Goal: Information Seeking & Learning: Learn about a topic

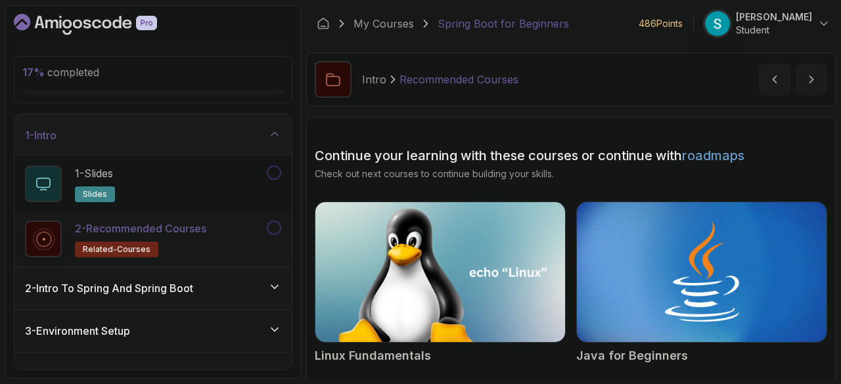
click at [109, 26] on icon "Dashboard" at bounding box center [106, 24] width 9 height 9
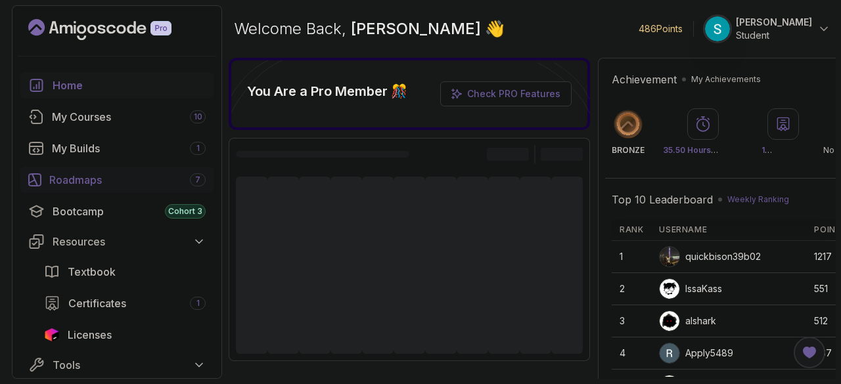
click at [74, 185] on div "Roadmaps 7" at bounding box center [127, 180] width 156 height 16
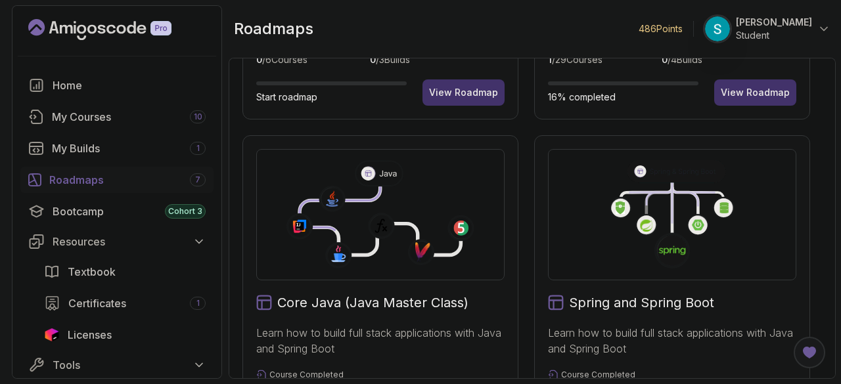
scroll to position [47, 0]
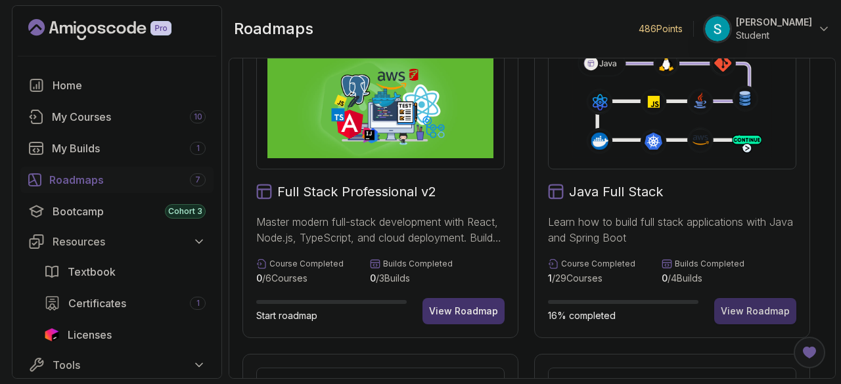
click at [740, 312] on div "View Roadmap" at bounding box center [755, 311] width 69 height 13
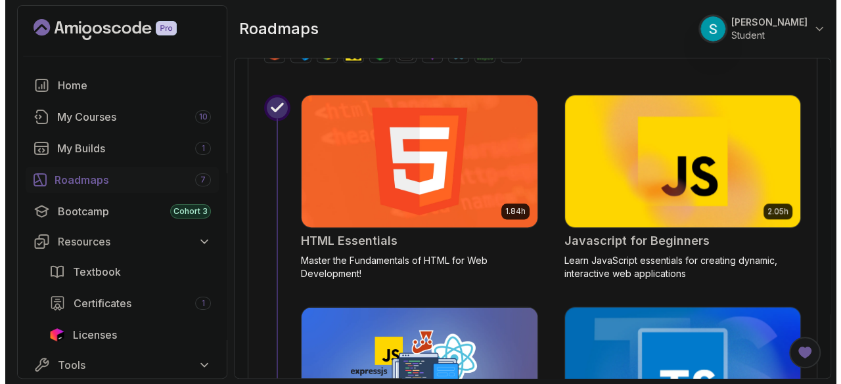
scroll to position [8229, 0]
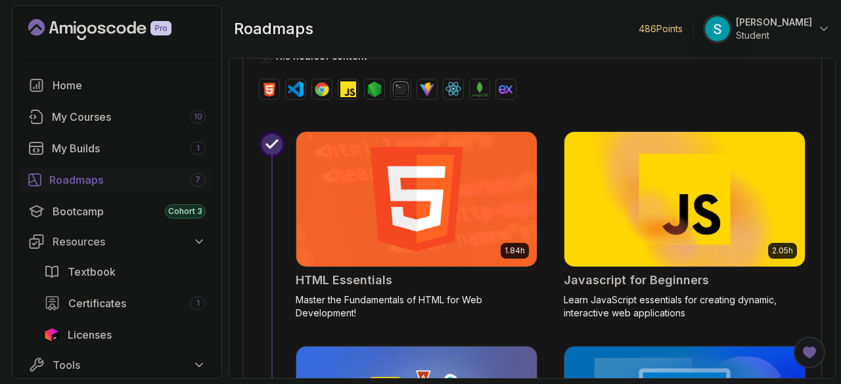
drag, startPoint x: 399, startPoint y: 164, endPoint x: 647, endPoint y: 87, distance: 259.4
click at [647, 87] on div "14 0 % completed Web Programming Learn how to build web applications beginner 4…" at bounding box center [531, 205] width 579 height 693
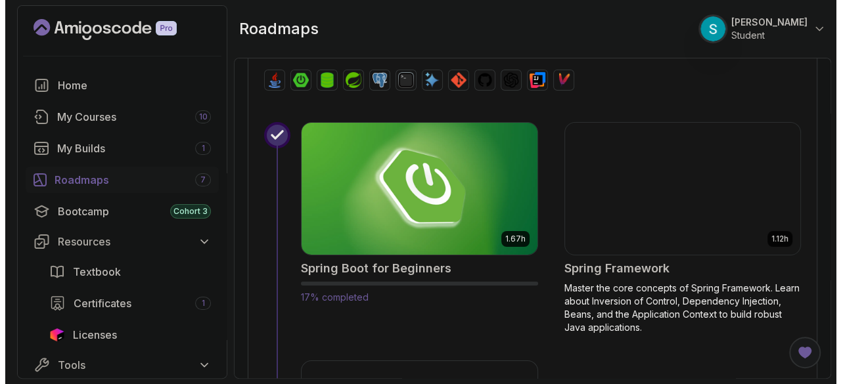
scroll to position [4771, 0]
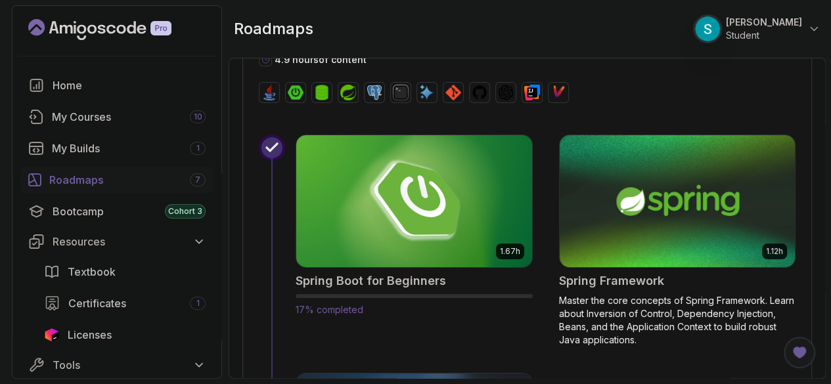
click at [420, 203] on img at bounding box center [413, 201] width 247 height 139
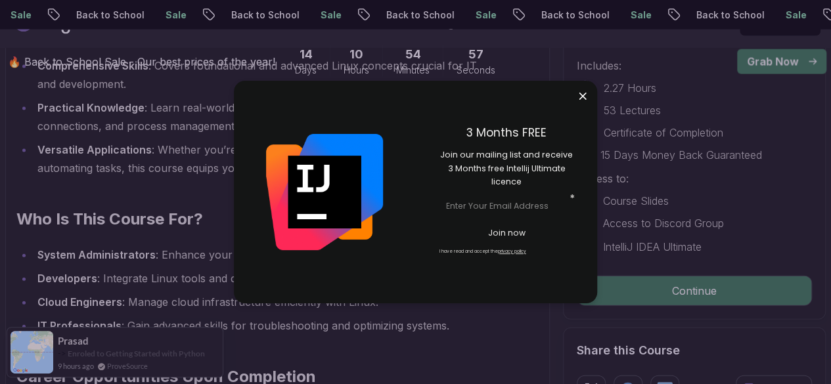
scroll to position [1317, 0]
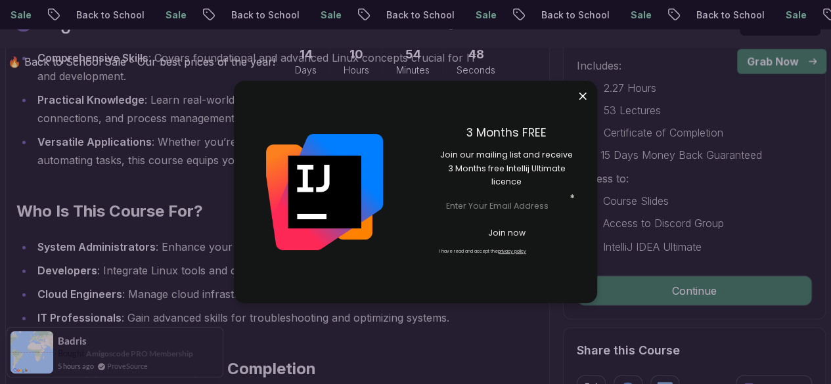
click at [506, 208] on input "email" at bounding box center [507, 205] width 134 height 21
type input "sayanshreemohapatra51@gmail.com"
click at [497, 235] on p "Join now" at bounding box center [506, 233] width 110 height 12
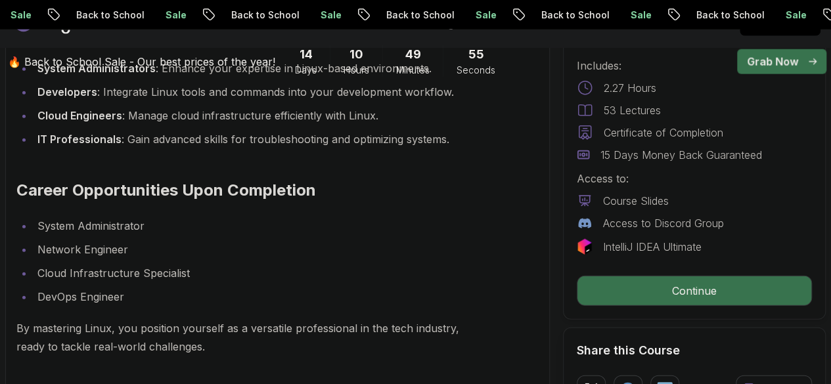
scroll to position [1497, 0]
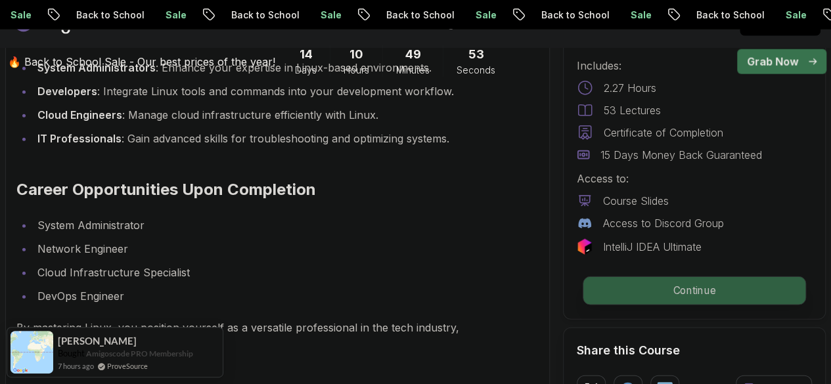
click at [639, 295] on p "Continue" at bounding box center [694, 291] width 222 height 28
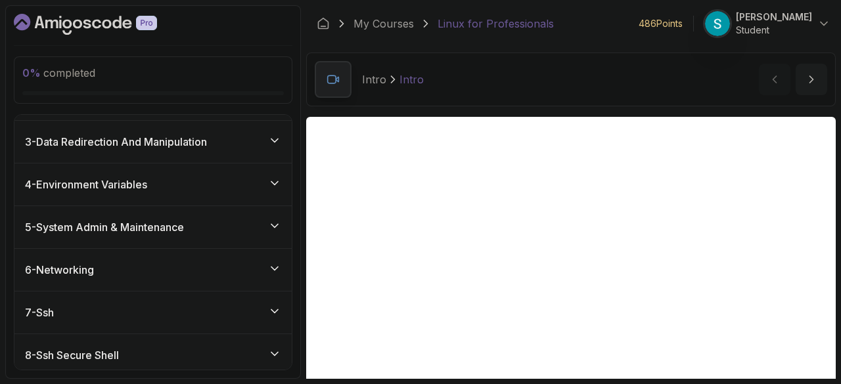
scroll to position [180, 0]
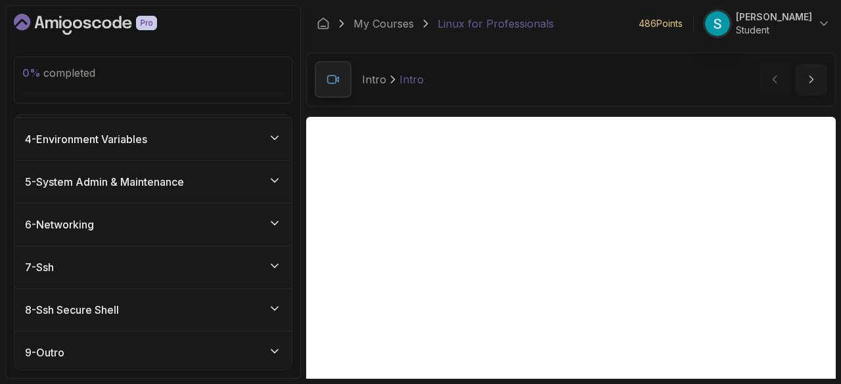
click at [143, 218] on div "6 - Networking" at bounding box center [153, 225] width 256 height 16
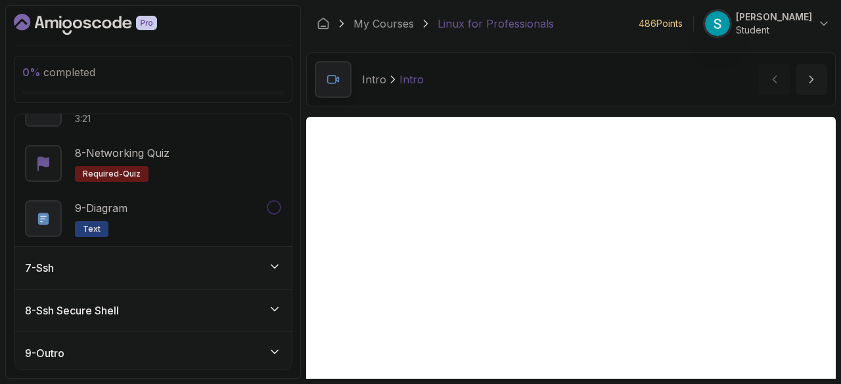
scroll to position [622, 0]
click at [97, 356] on div "9 - Outro" at bounding box center [153, 352] width 256 height 16
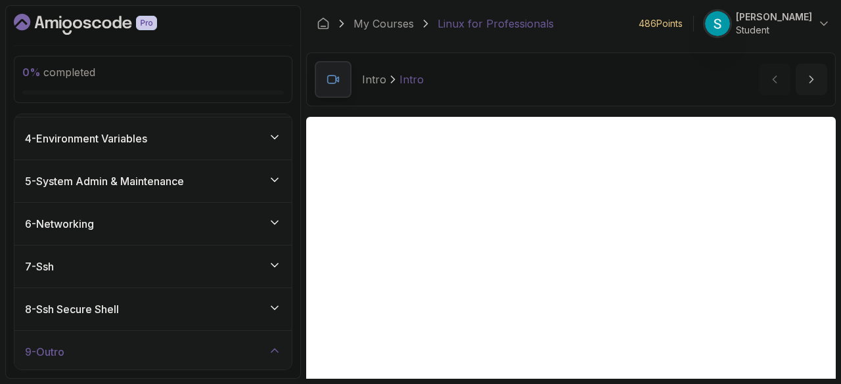
scroll to position [290, 0]
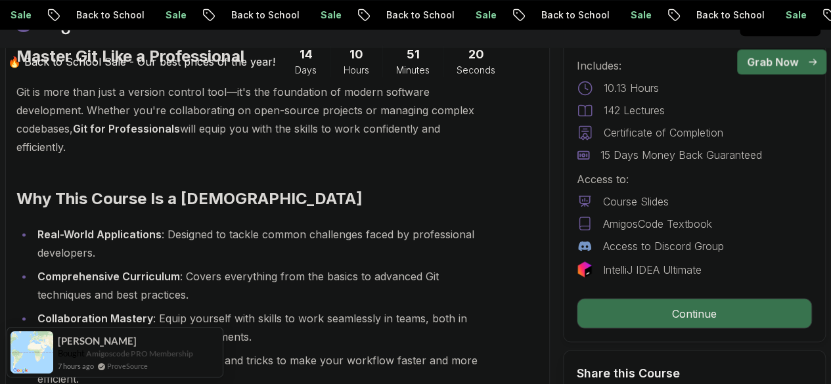
scroll to position [1071, 0]
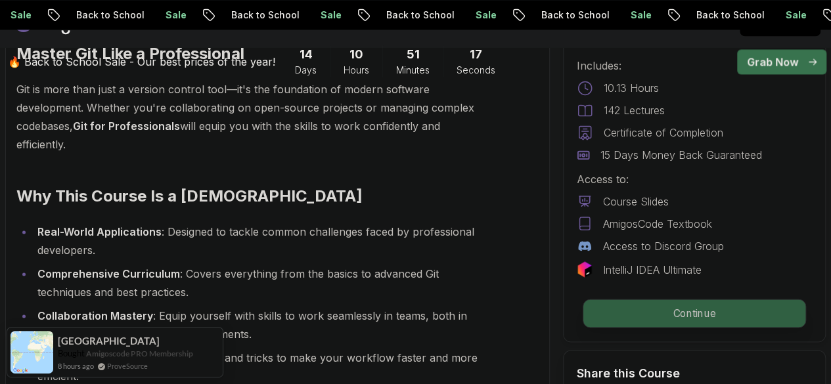
click at [677, 316] on p "Continue" at bounding box center [694, 314] width 222 height 28
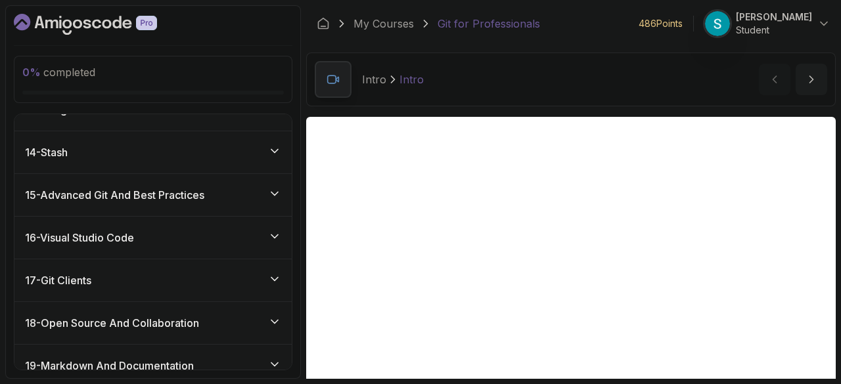
scroll to position [758, 0]
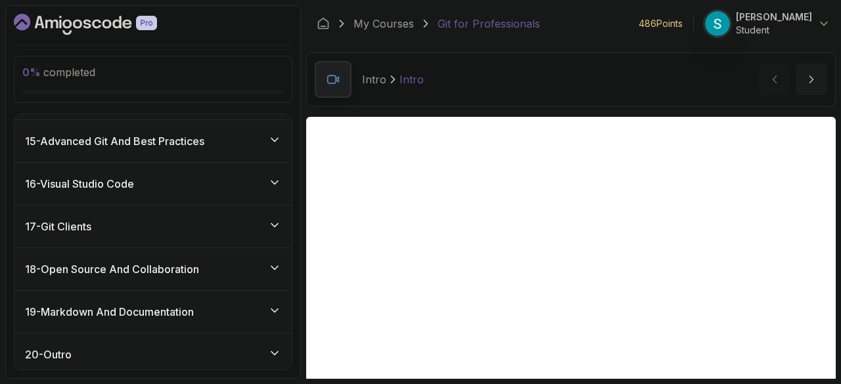
click at [169, 265] on h3 "18 - Open Source And Collaboration" at bounding box center [112, 269] width 174 height 16
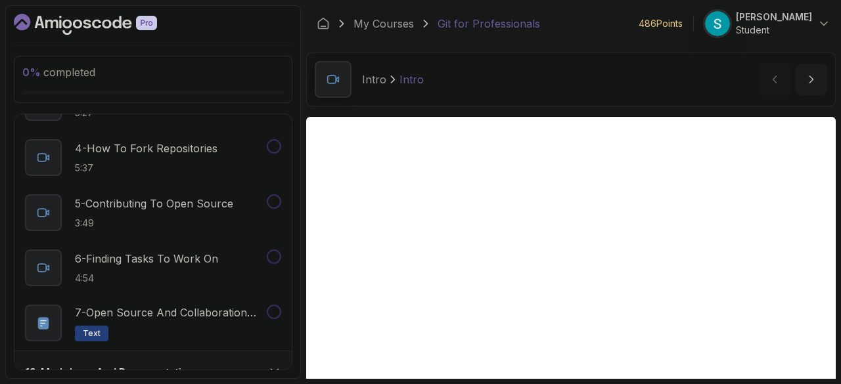
scroll to position [927, 0]
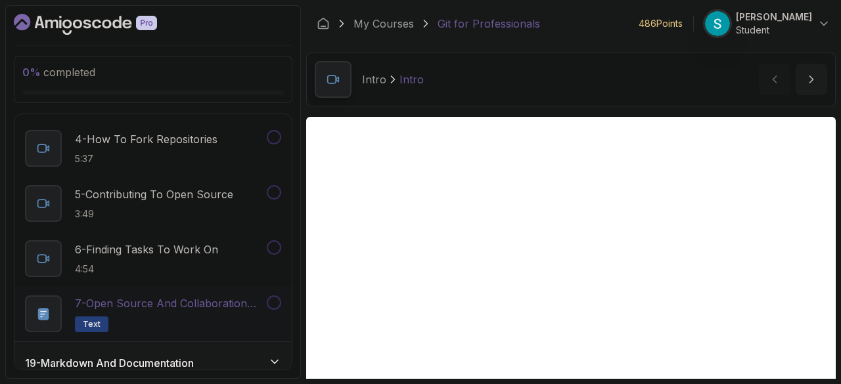
click at [173, 308] on h2 "7 - Open Source and Collaboration Diagram Text" at bounding box center [169, 314] width 189 height 37
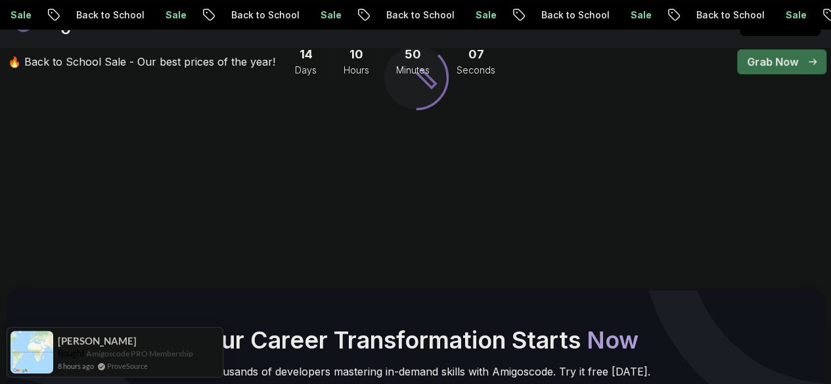
scroll to position [141, 0]
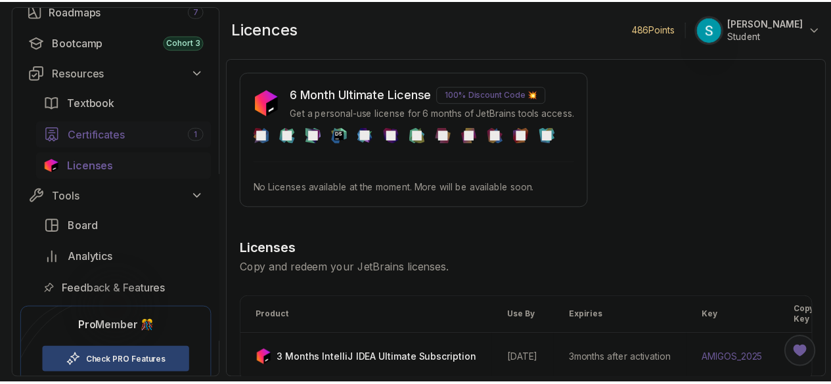
scroll to position [183, 0]
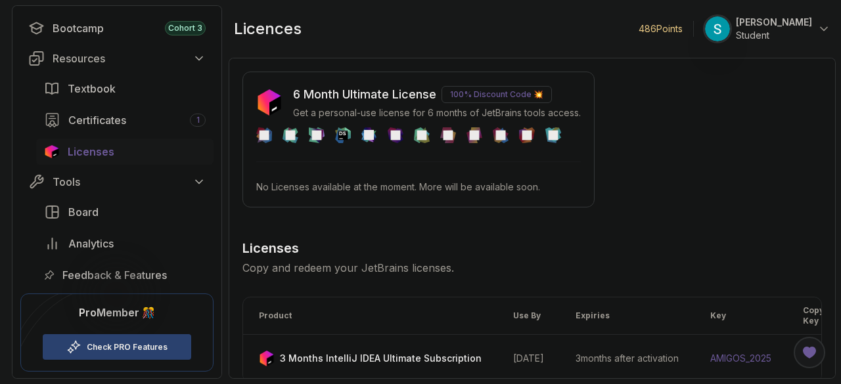
click at [125, 342] on link "Check PRO Features" at bounding box center [127, 347] width 81 height 11
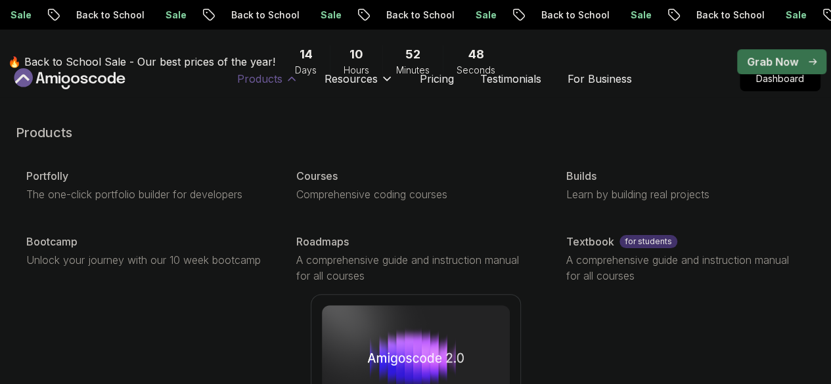
scroll to position [38, 0]
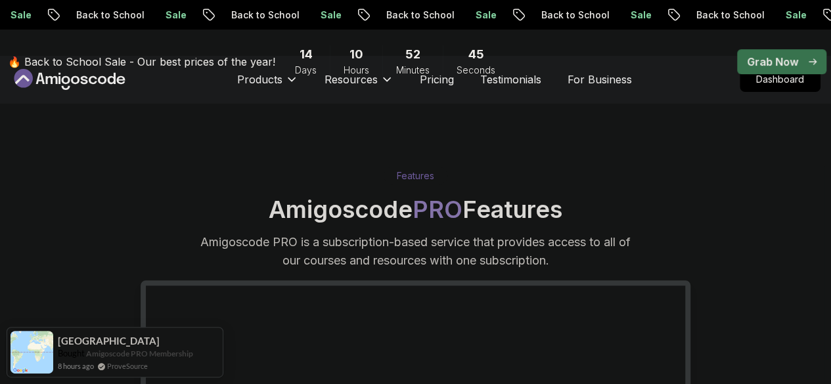
click at [365, 82] on div "🔥 Back to School Sale - Our best prices of the year! 14 Days 10 Hours 52 Minute…" at bounding box center [258, 61] width 509 height 49
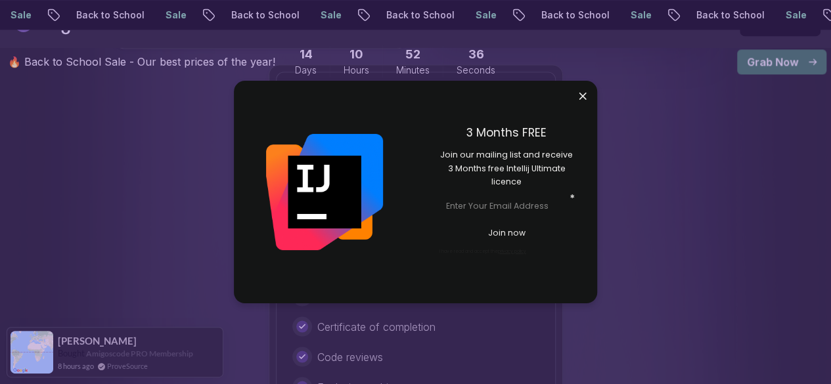
scroll to position [1055, 0]
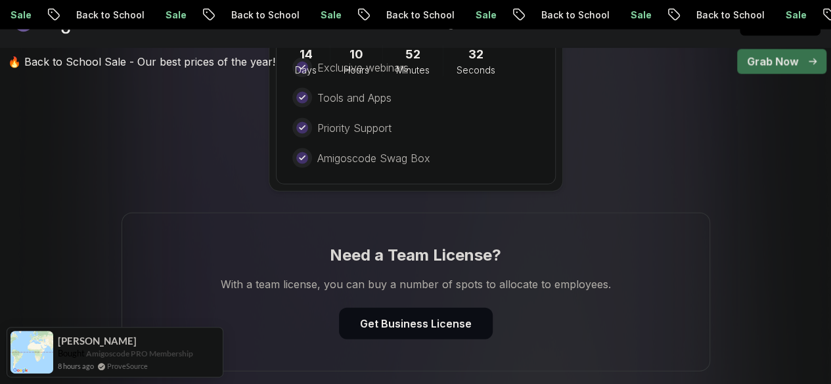
scroll to position [1372, 0]
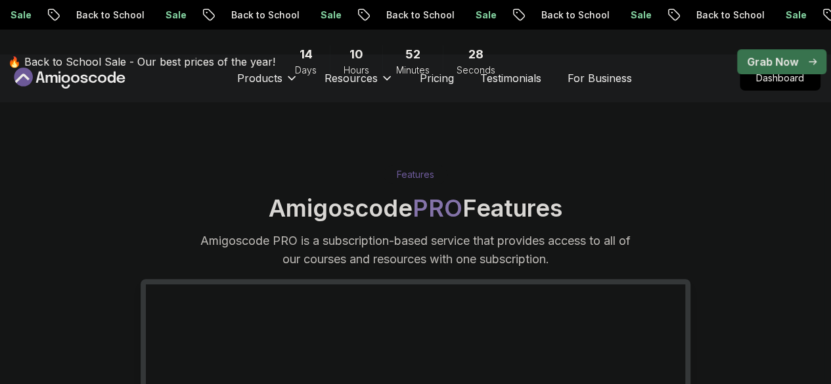
scroll to position [38, 0]
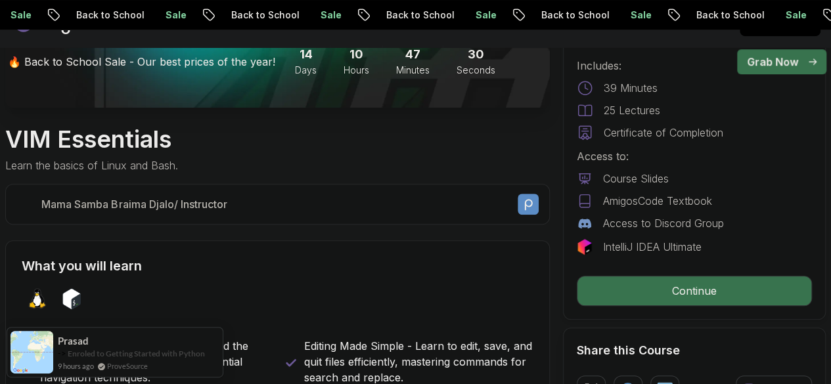
scroll to position [372, 0]
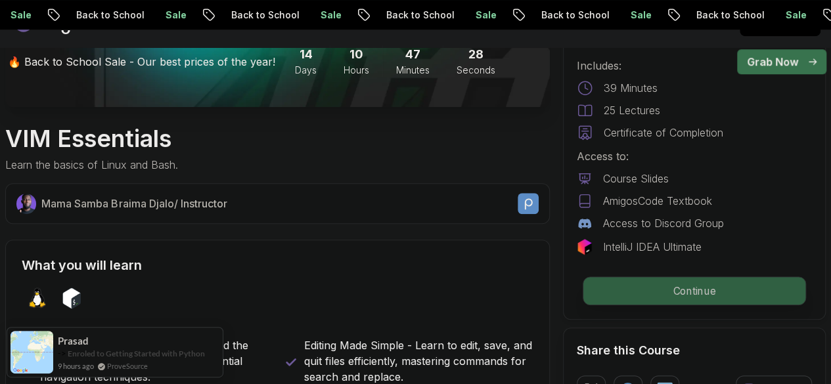
click at [635, 300] on p "Continue" at bounding box center [694, 291] width 222 height 28
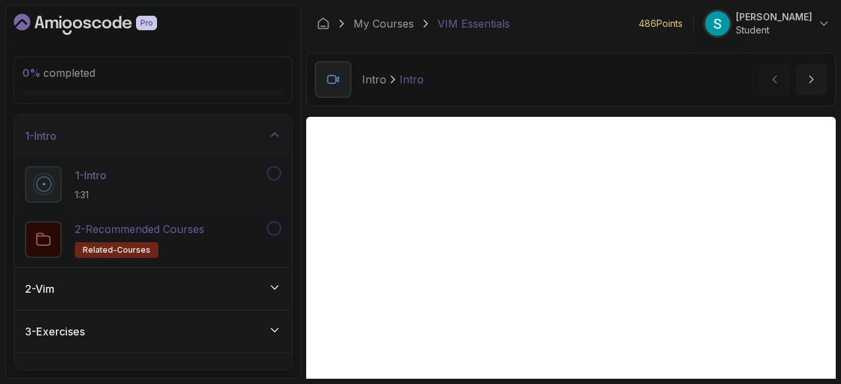
scroll to position [23, 0]
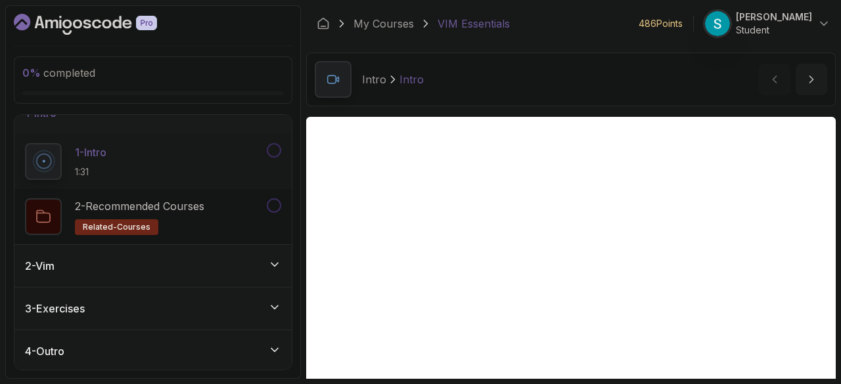
click at [167, 278] on div "2 - Vim" at bounding box center [152, 266] width 277 height 42
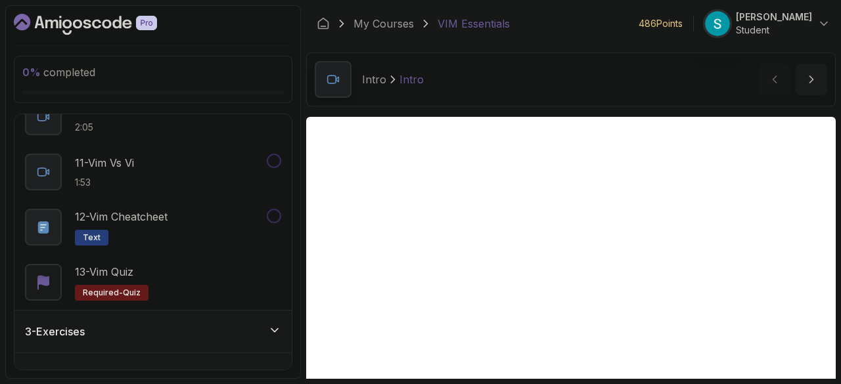
scroll to position [629, 0]
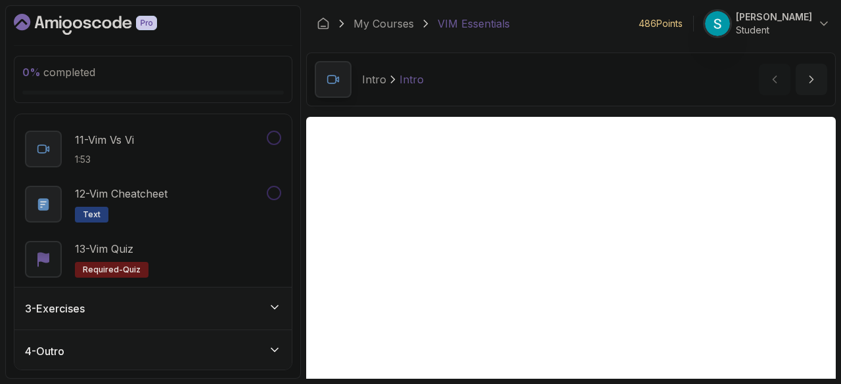
click at [139, 316] on div "3 - Exercises" at bounding box center [152, 309] width 277 height 42
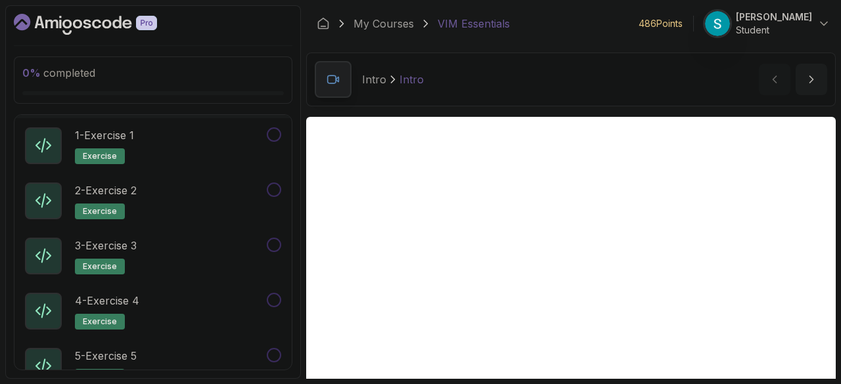
scroll to position [244, 0]
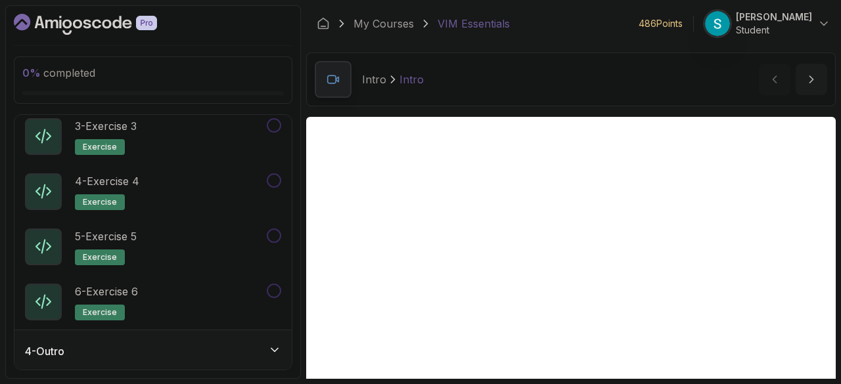
click at [250, 360] on div "4 - Outro" at bounding box center [152, 351] width 277 height 42
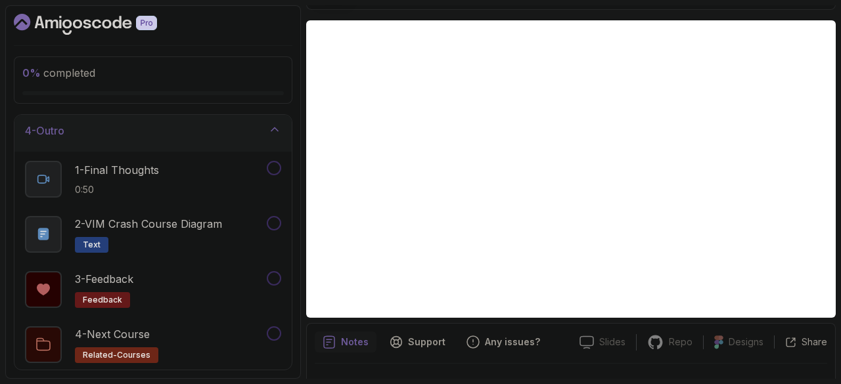
scroll to position [96, 0]
